Goal: Subscribe to service/newsletter

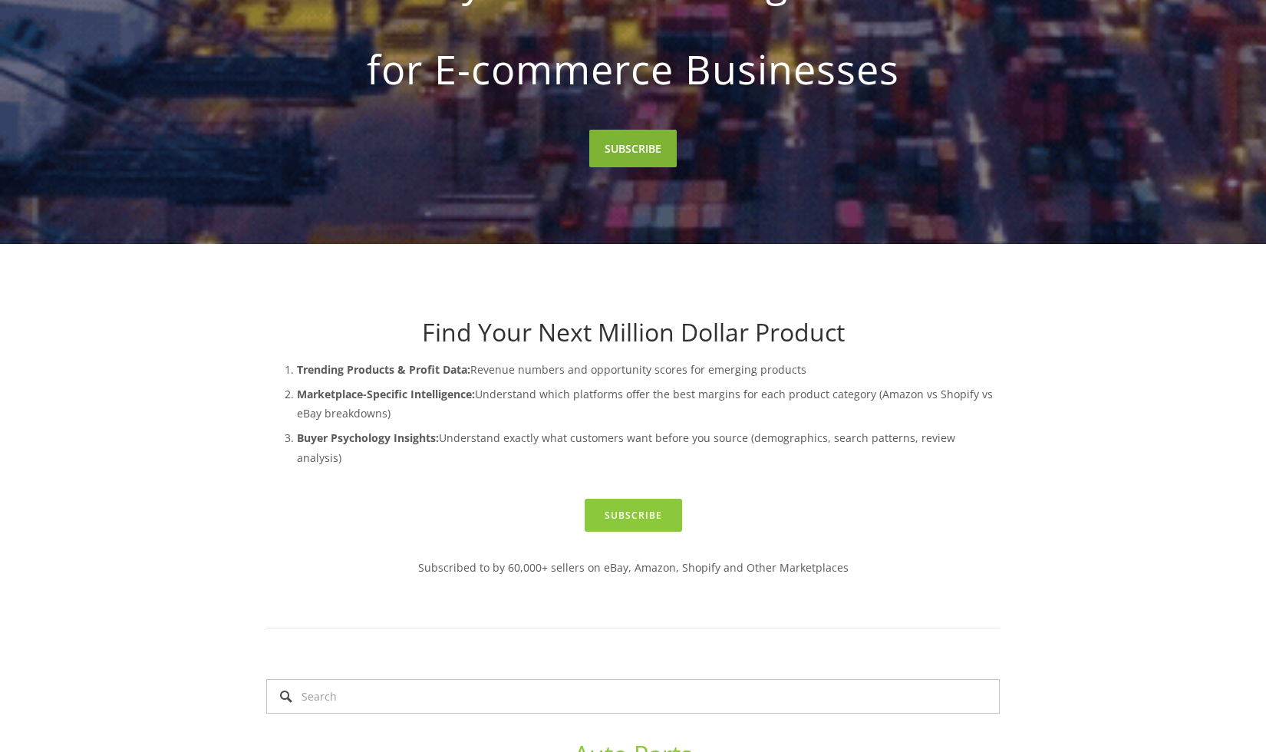
scroll to position [304, 0]
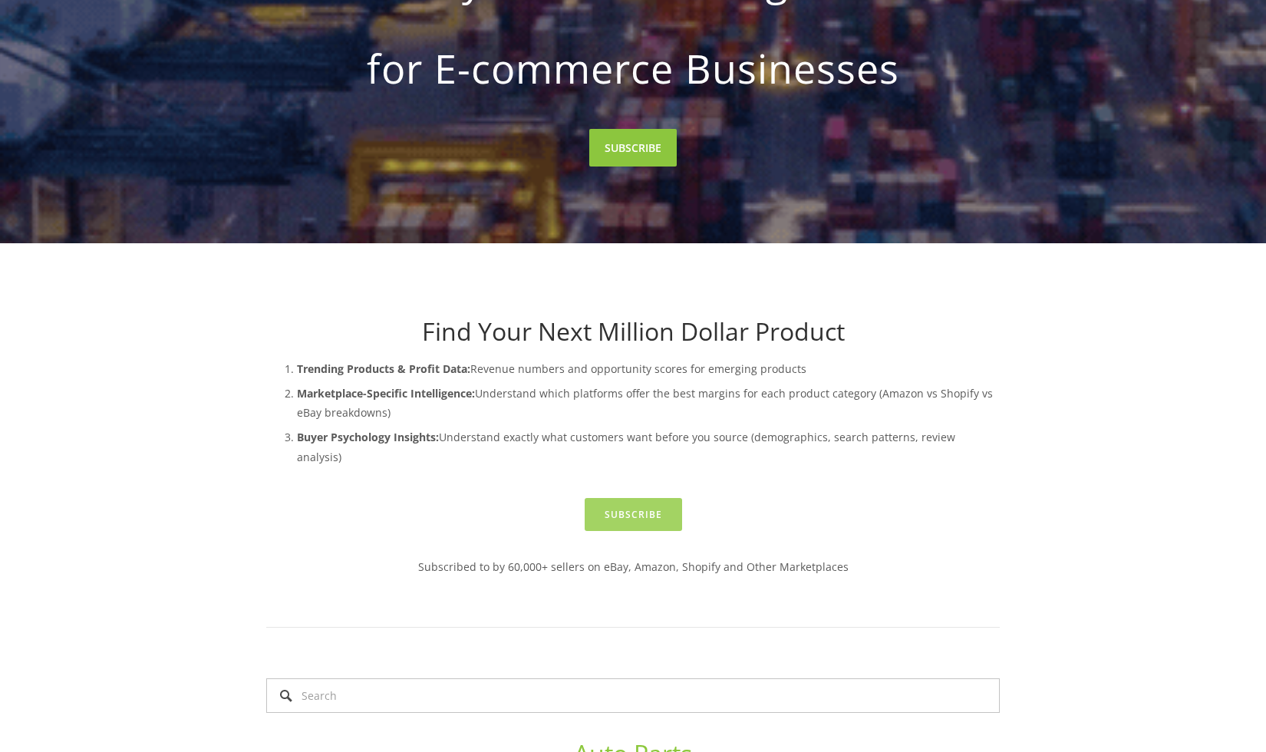
click at [621, 499] on link "Subscribe" at bounding box center [633, 514] width 97 height 33
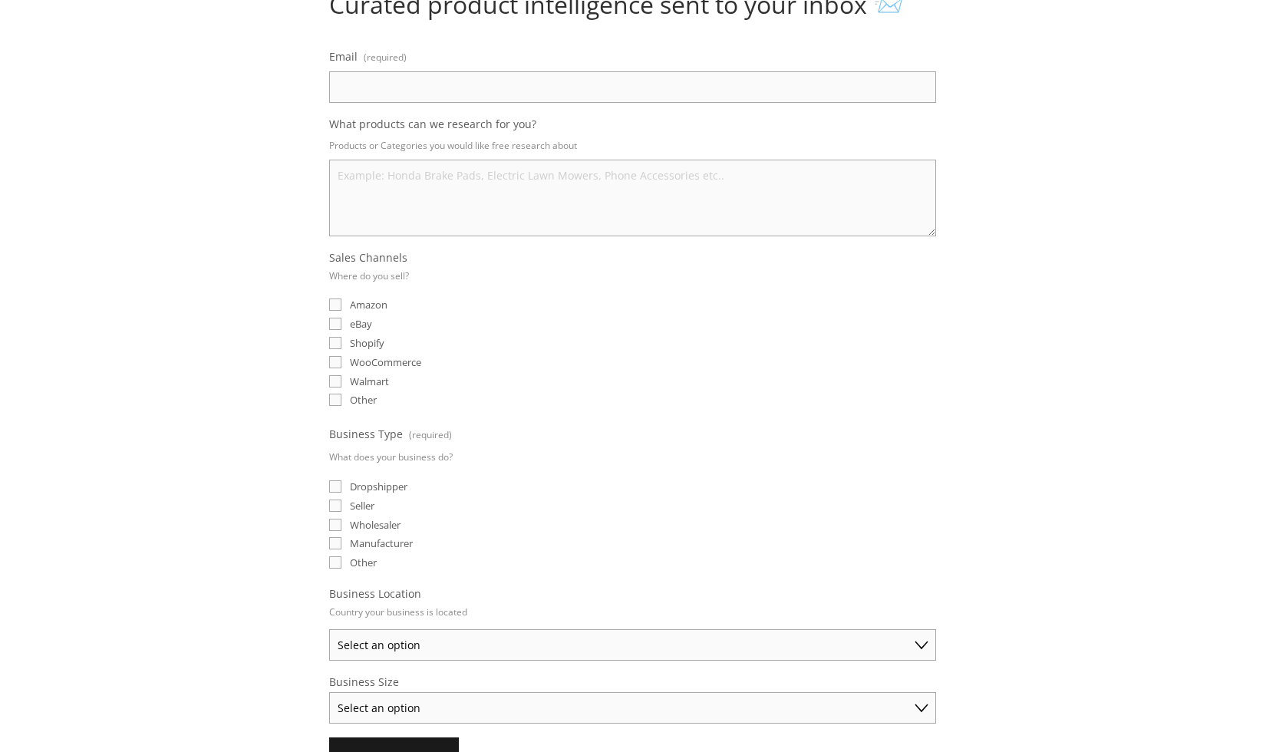
scroll to position [72, 0]
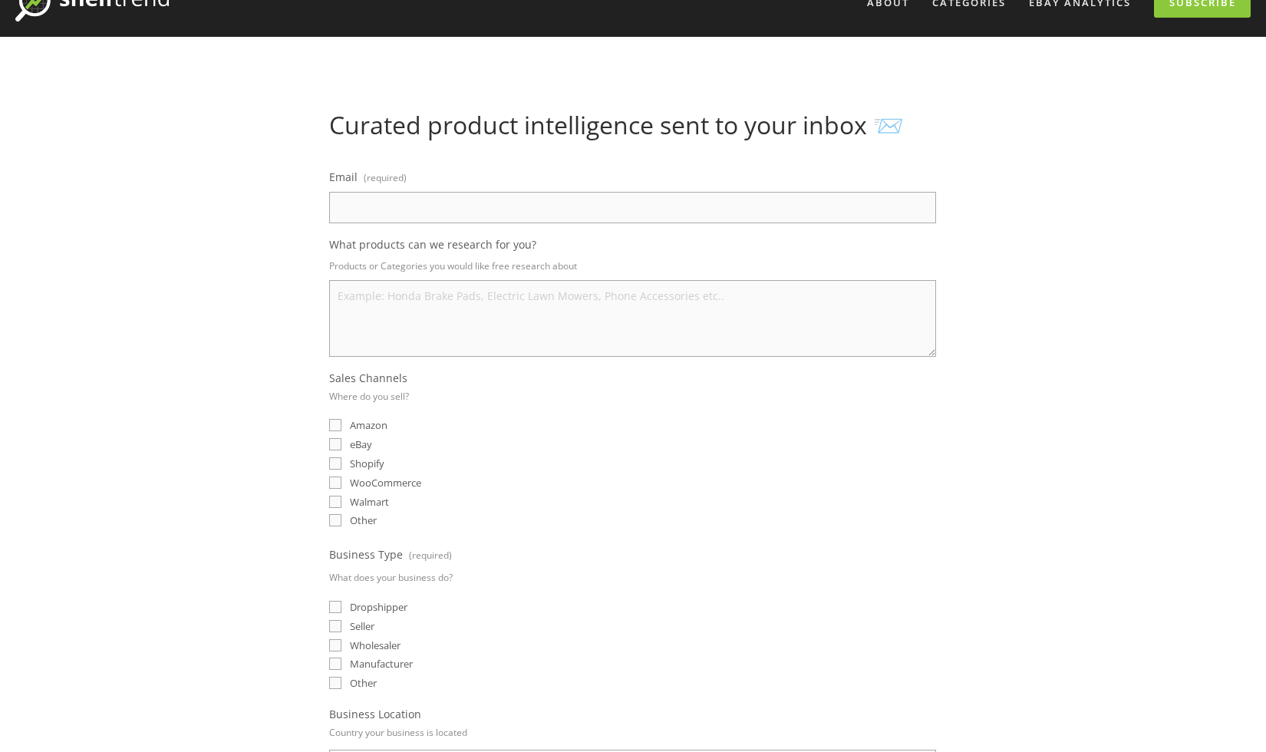
click at [471, 226] on div "Email (required) What products can we research for you? Products or Categories …" at bounding box center [632, 505] width 607 height 678
click at [473, 214] on input "Email (required)" at bounding box center [632, 207] width 607 height 31
paste input "ShelfTrend"
type input "ShelfTrend"
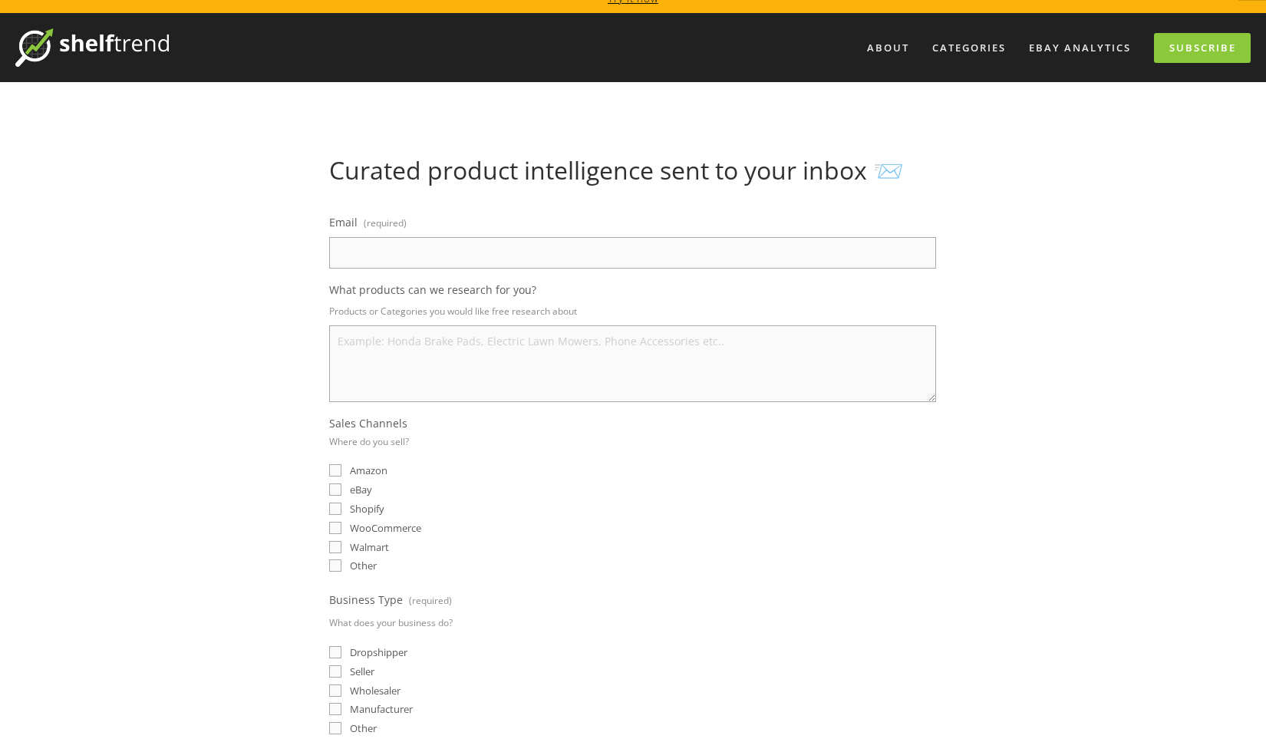
scroll to position [0, 0]
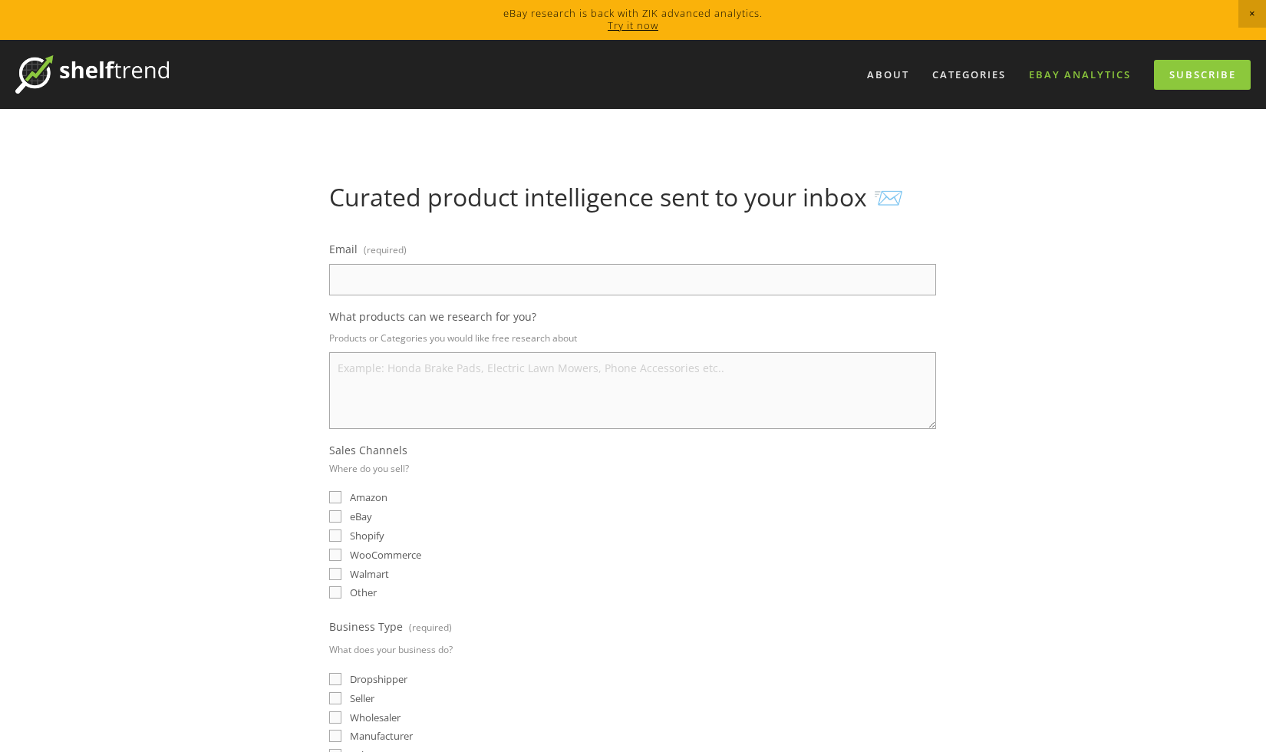
click at [1043, 73] on link "eBay Analytics" at bounding box center [1080, 74] width 122 height 25
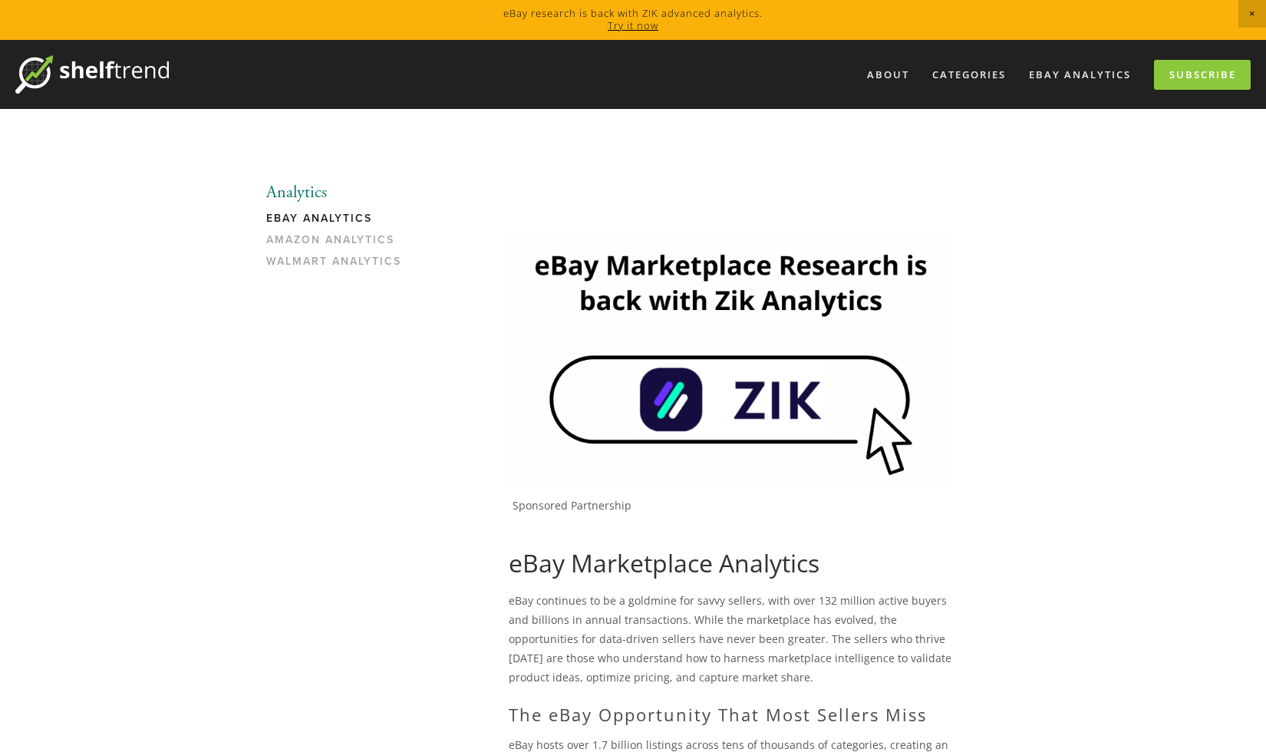
click at [757, 410] on img at bounding box center [730, 359] width 443 height 249
